Goal: Information Seeking & Learning: Learn about a topic

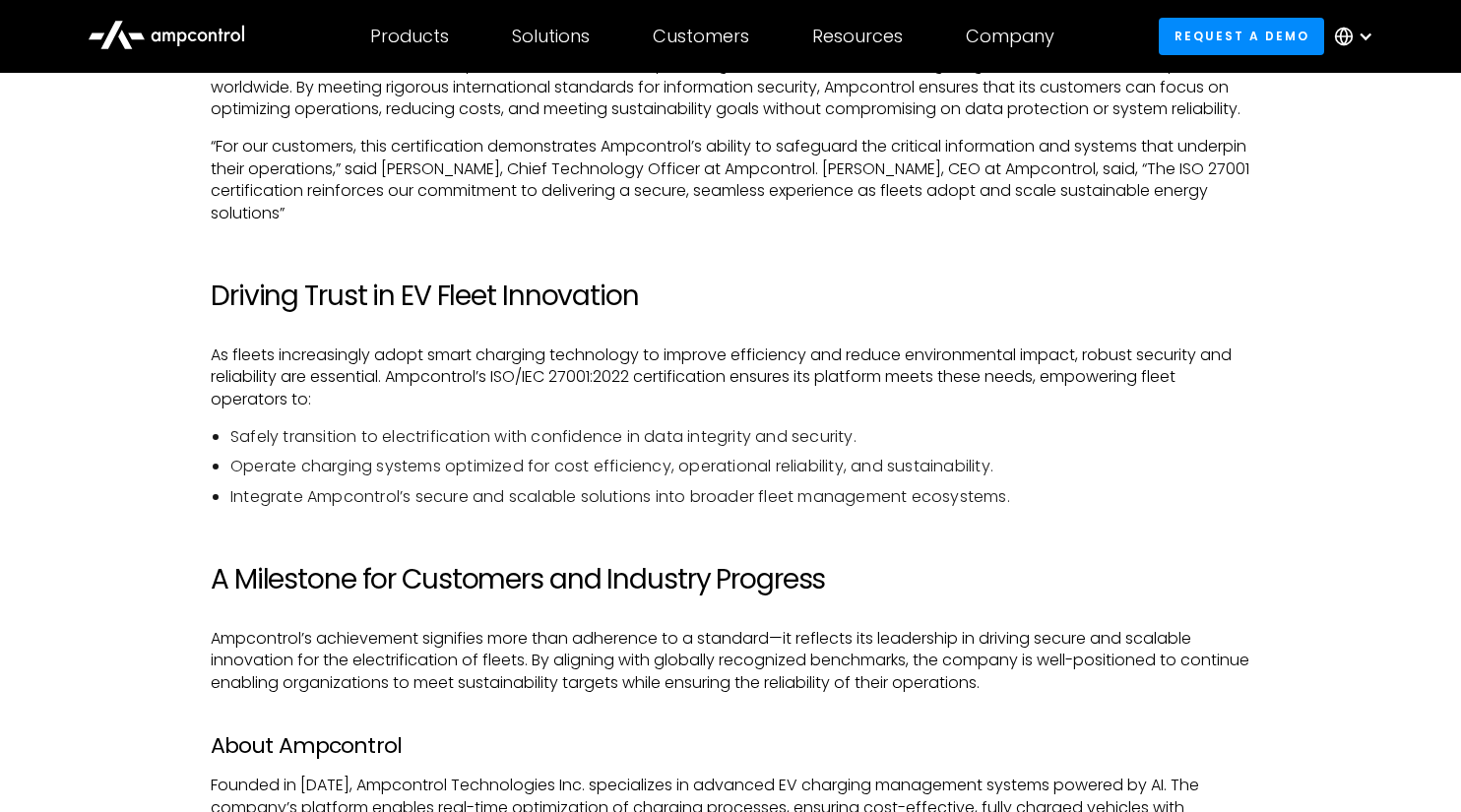
scroll to position [1351, 0]
click at [976, 267] on div "‍ [US_STATE], [GEOGRAPHIC_DATA] – [DATE] – Ampcontrol Technologies Inc., the le…" at bounding box center [730, 354] width 1039 height 1061
click at [913, 197] on p "“For our customers, this certification demonstrates Ampcontrol’s ability to saf…" at bounding box center [730, 178] width 1039 height 88
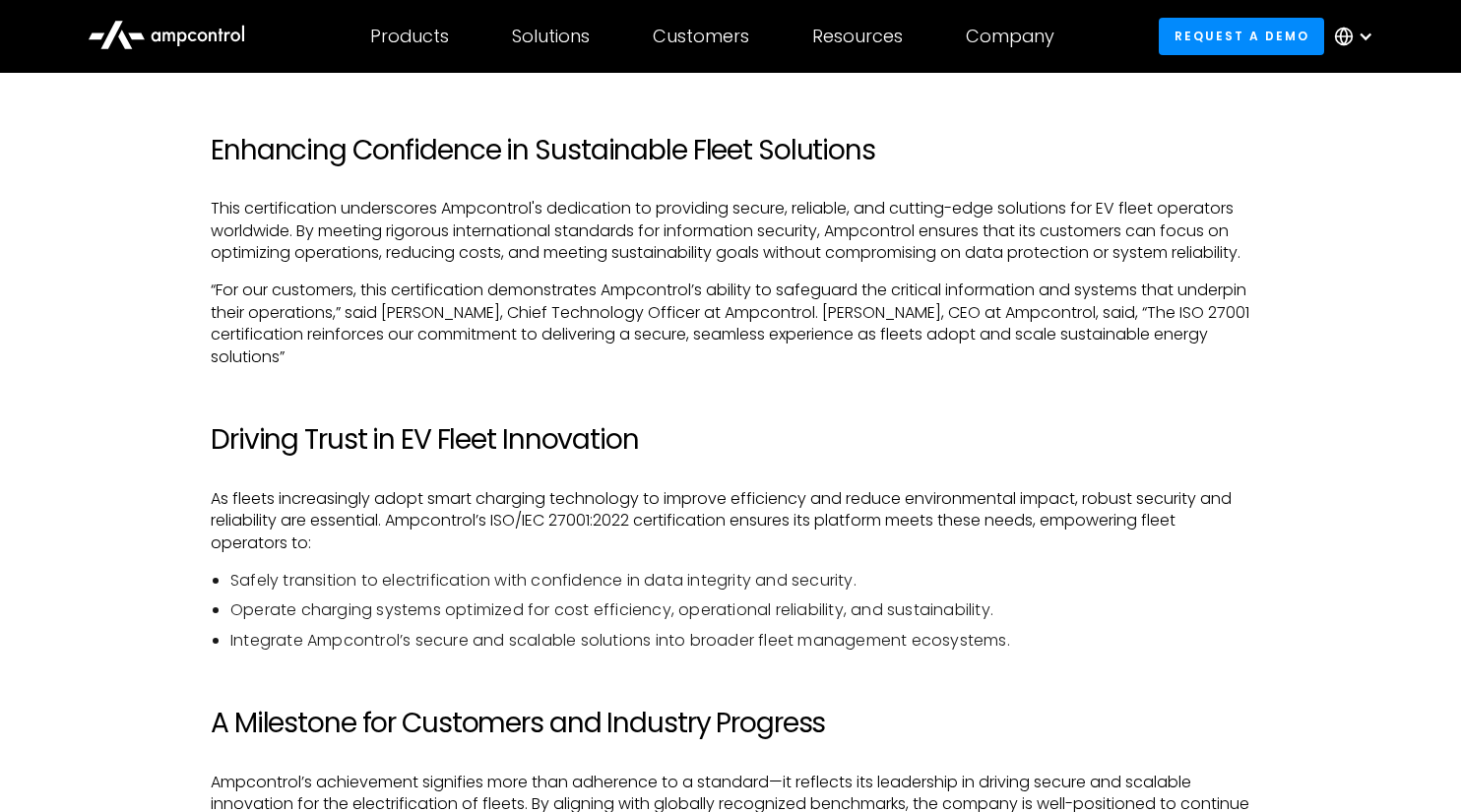
scroll to position [1178, 0]
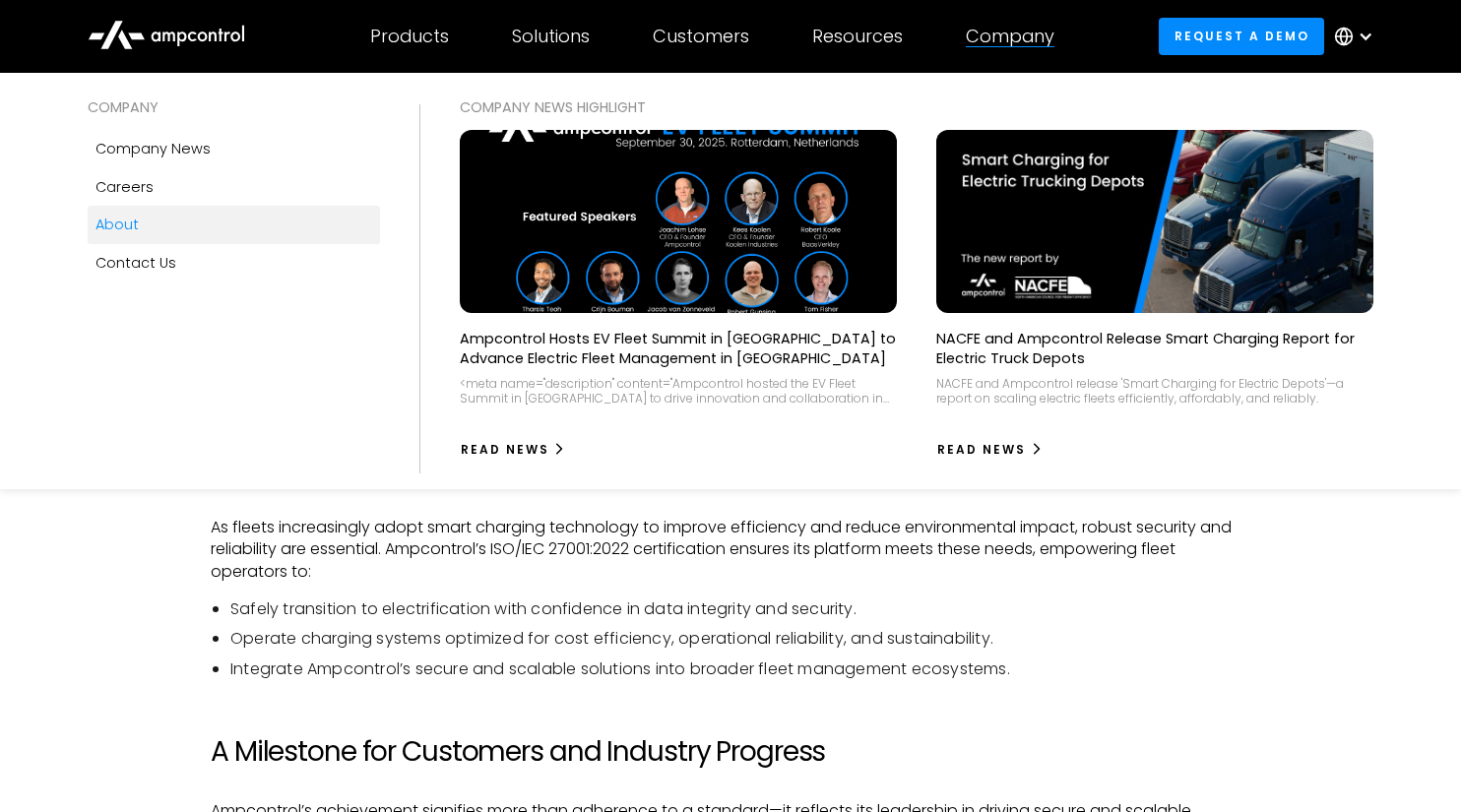
click at [123, 219] on div "About" at bounding box center [117, 224] width 44 height 22
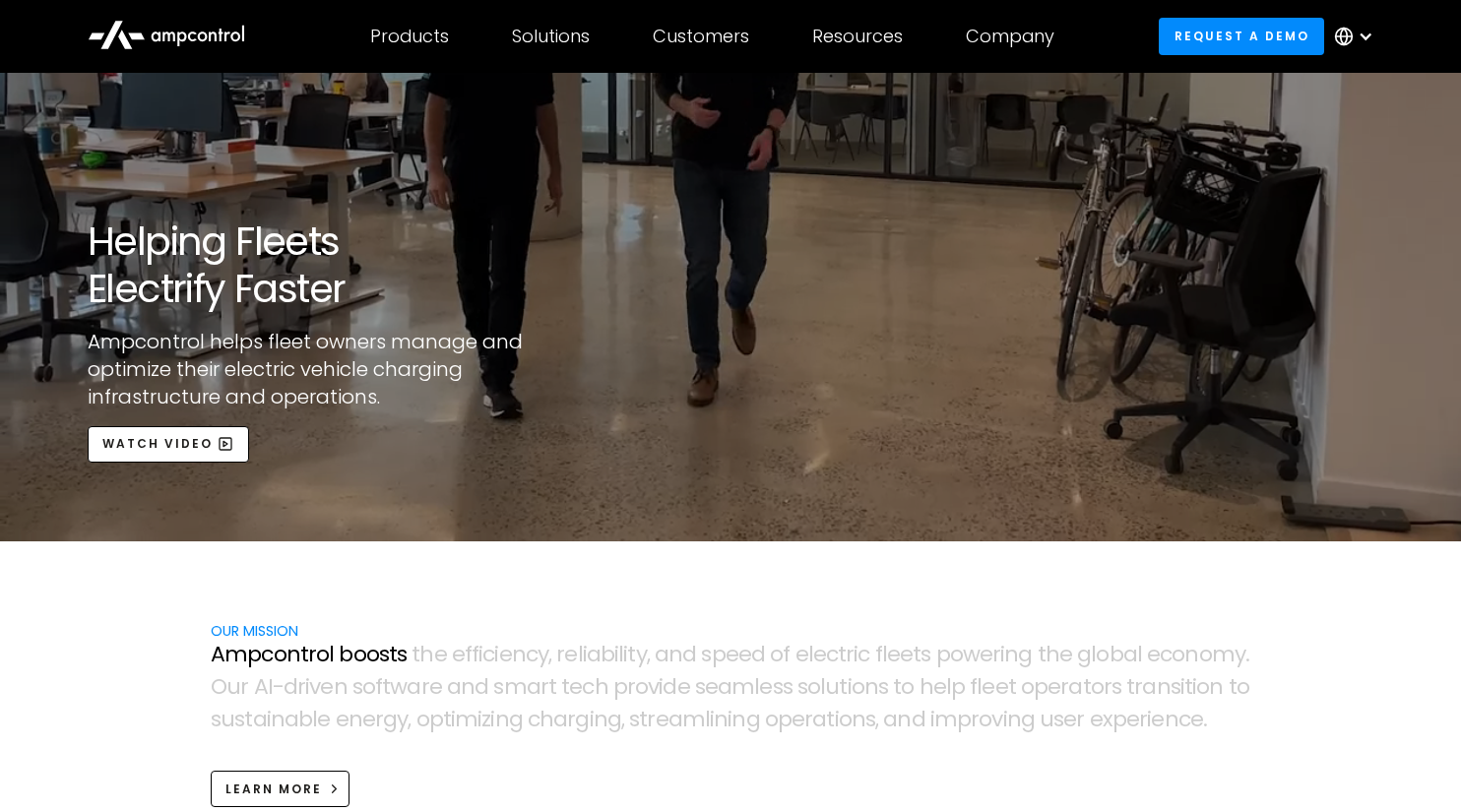
scroll to position [353, 0]
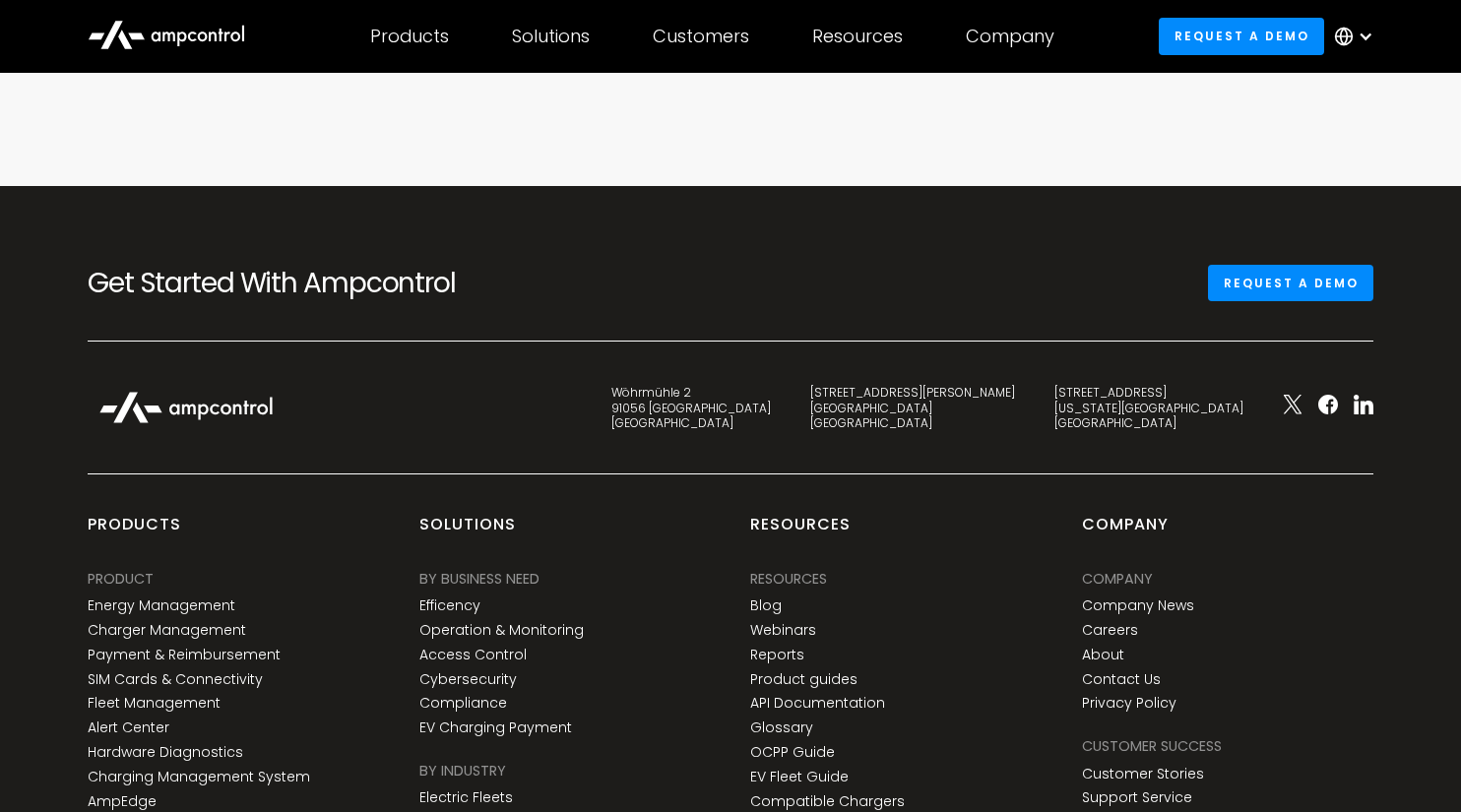
scroll to position [6473, 0]
